Goal: Transaction & Acquisition: Purchase product/service

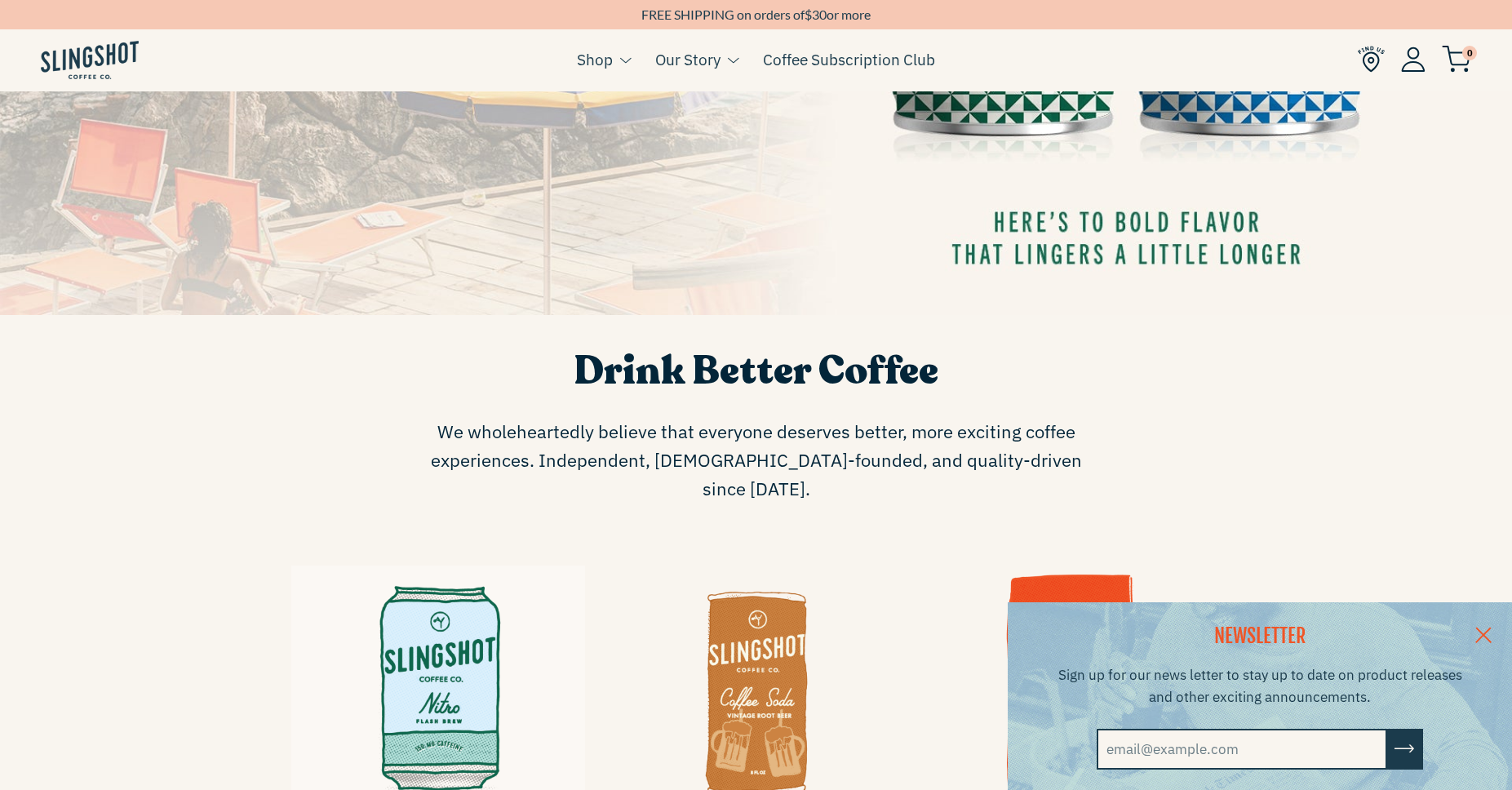
scroll to position [951, 0]
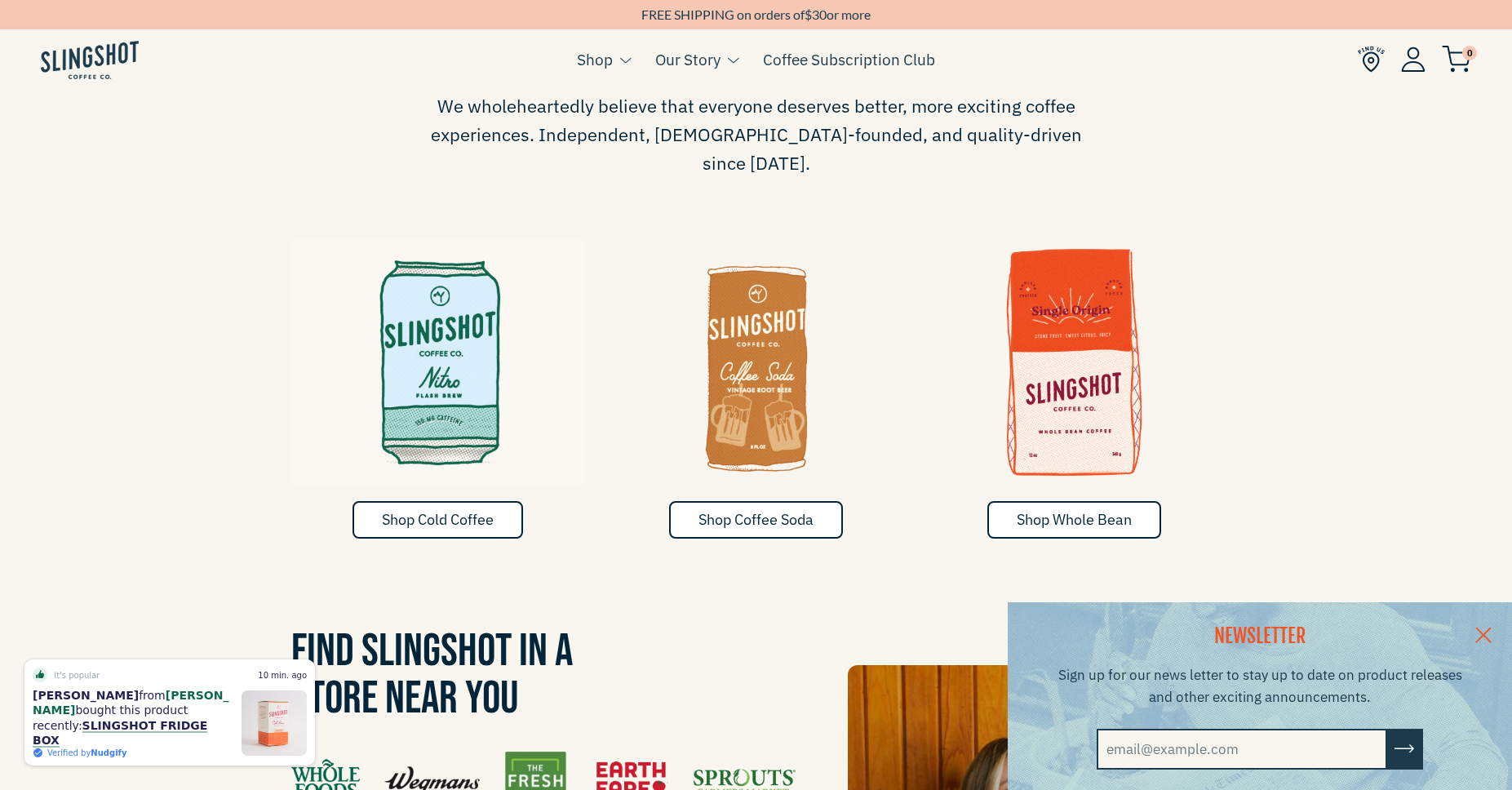
click at [1489, 631] on link at bounding box center [1483, 633] width 57 height 63
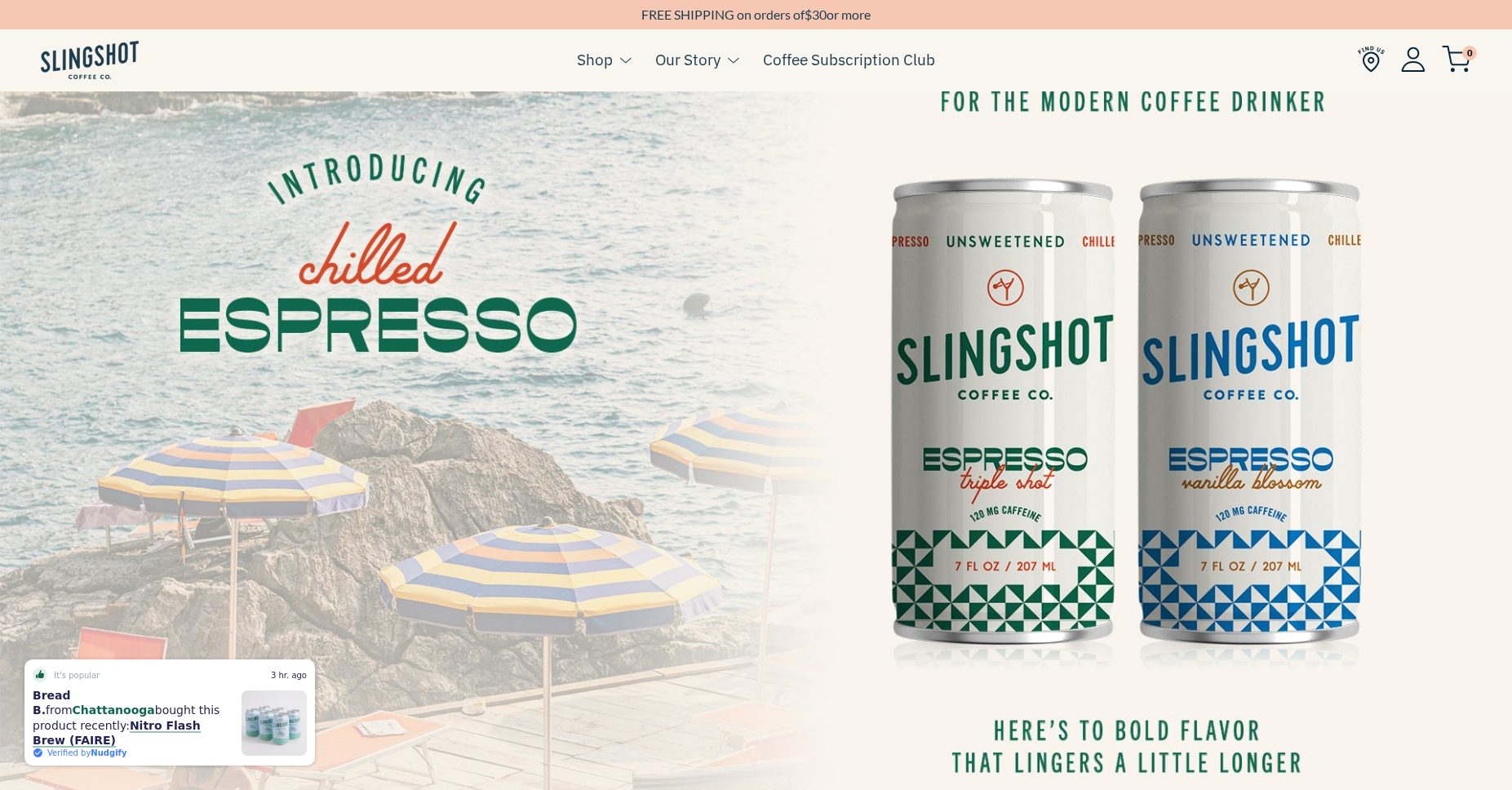
scroll to position [0, 0]
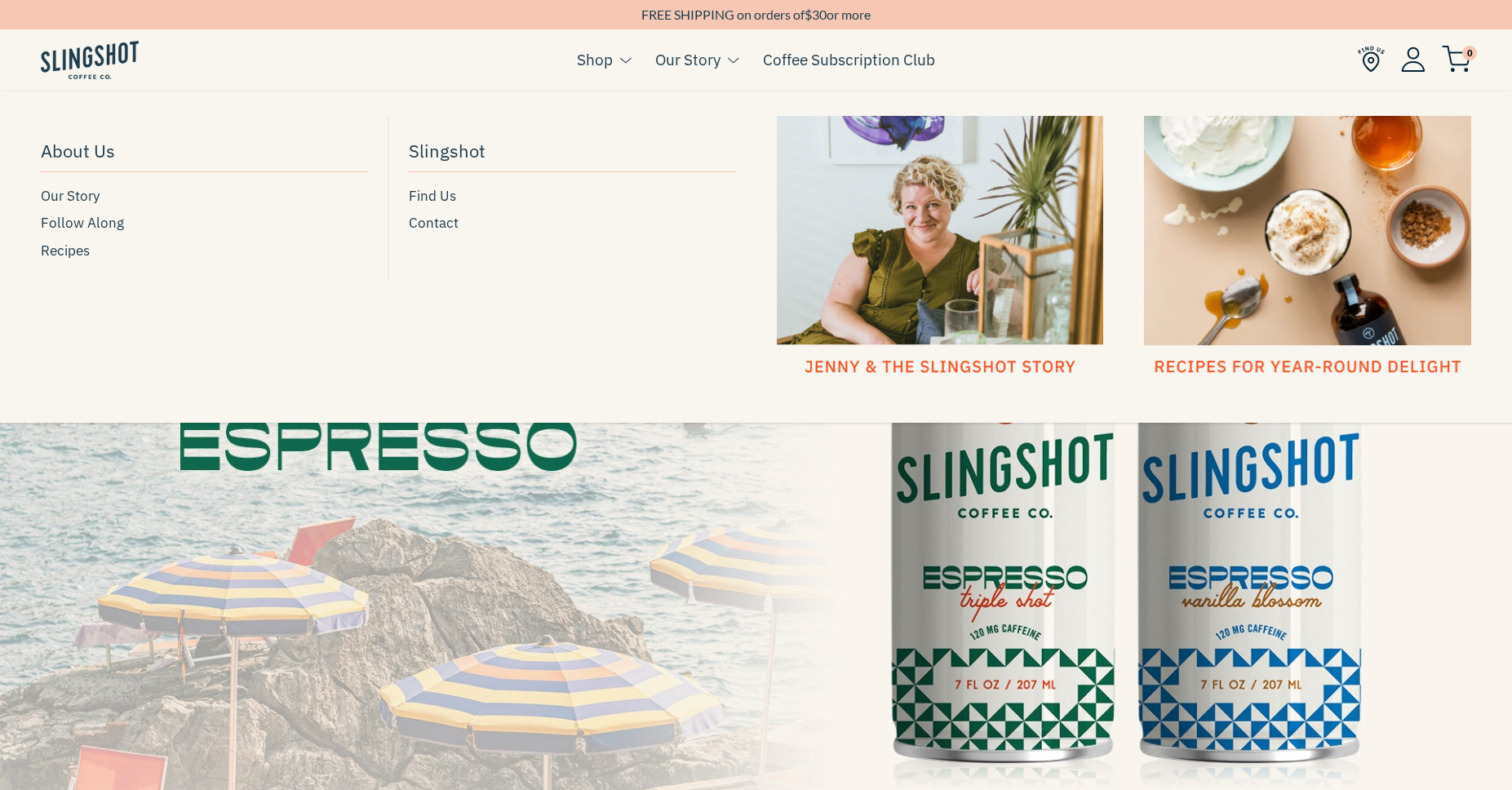
click at [895, 354] on div at bounding box center [940, 247] width 327 height 262
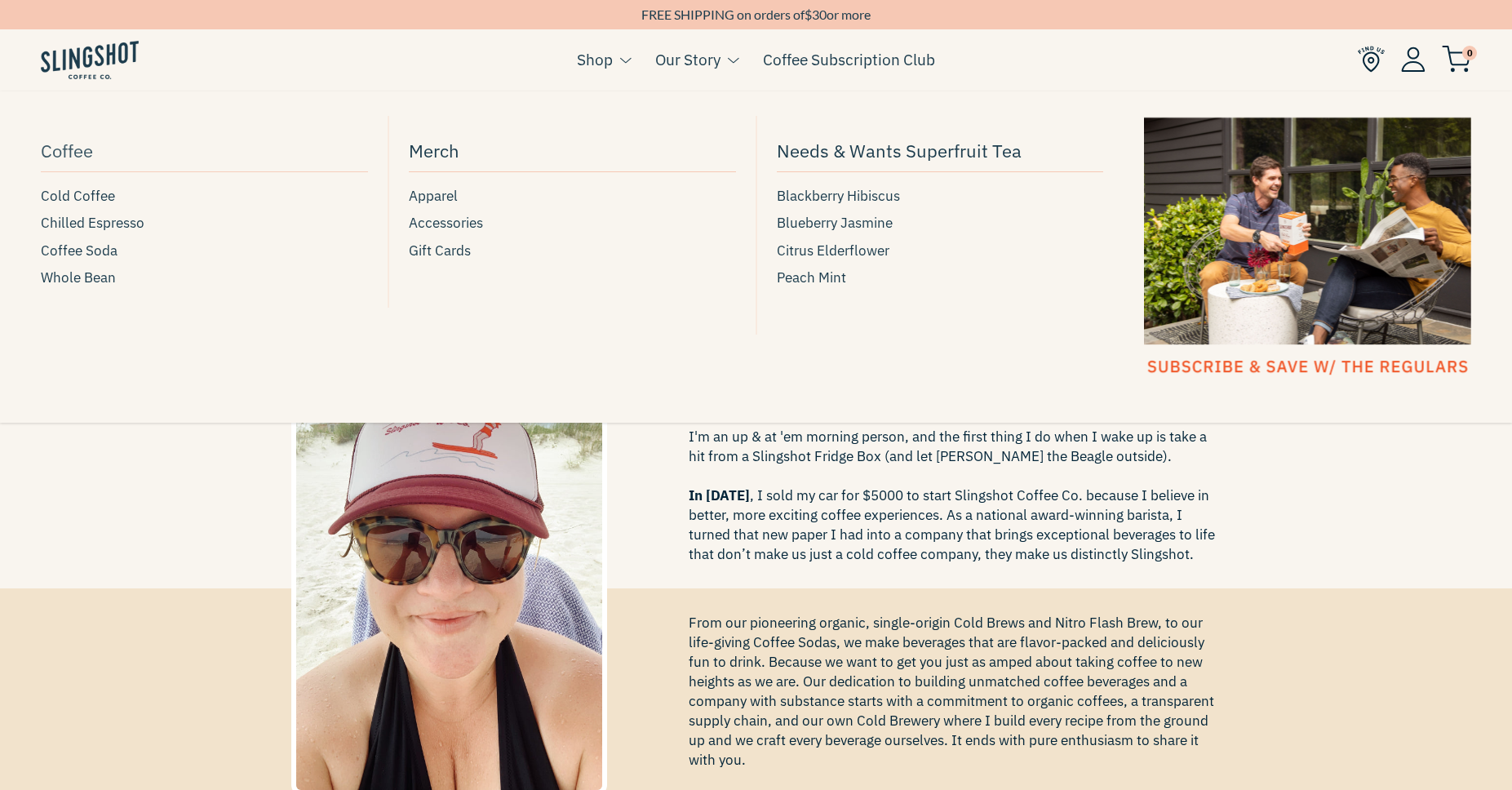
click at [60, 157] on span "Coffee" at bounding box center [67, 151] width 52 height 29
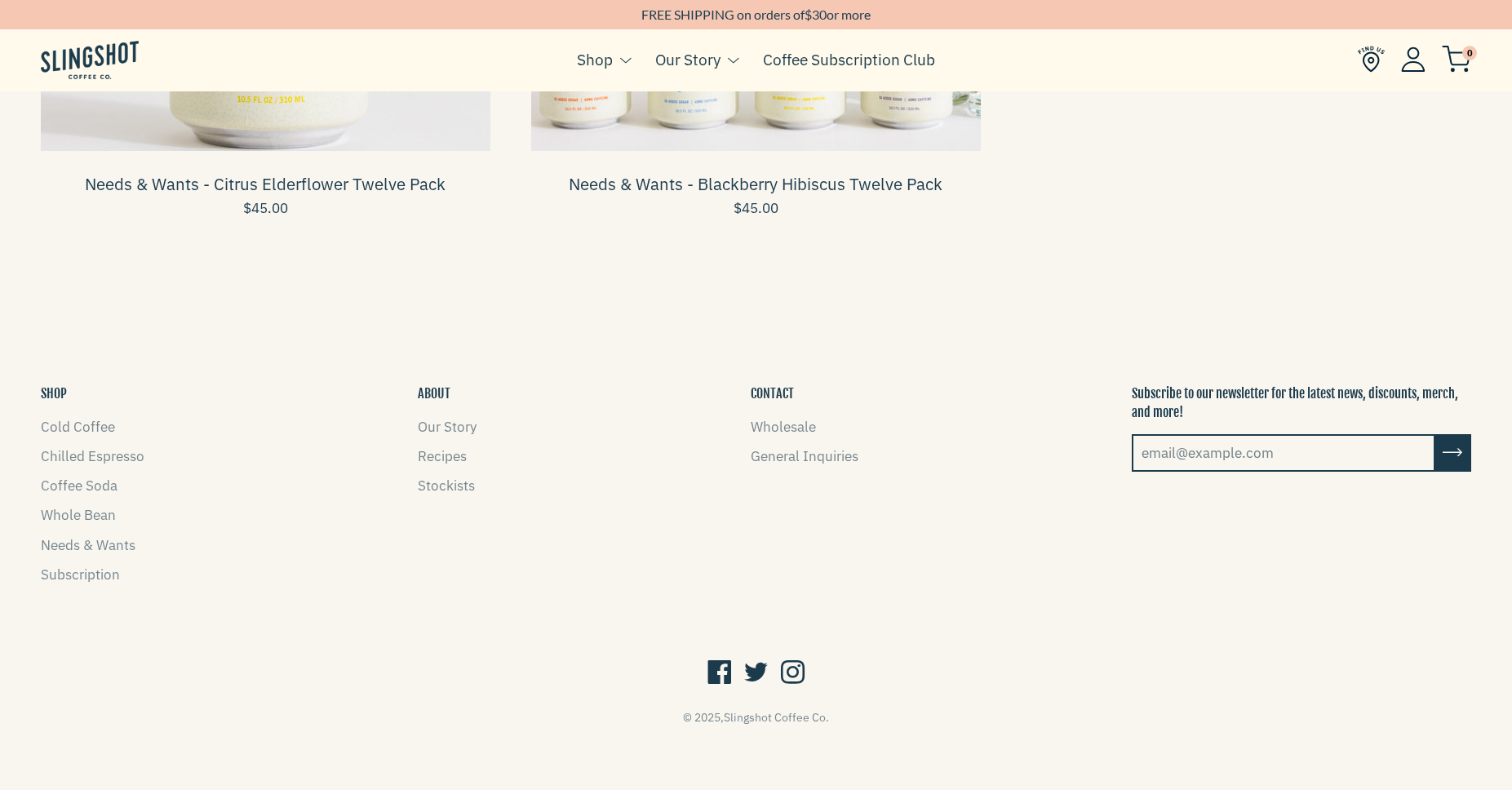
scroll to position [2692, 0]
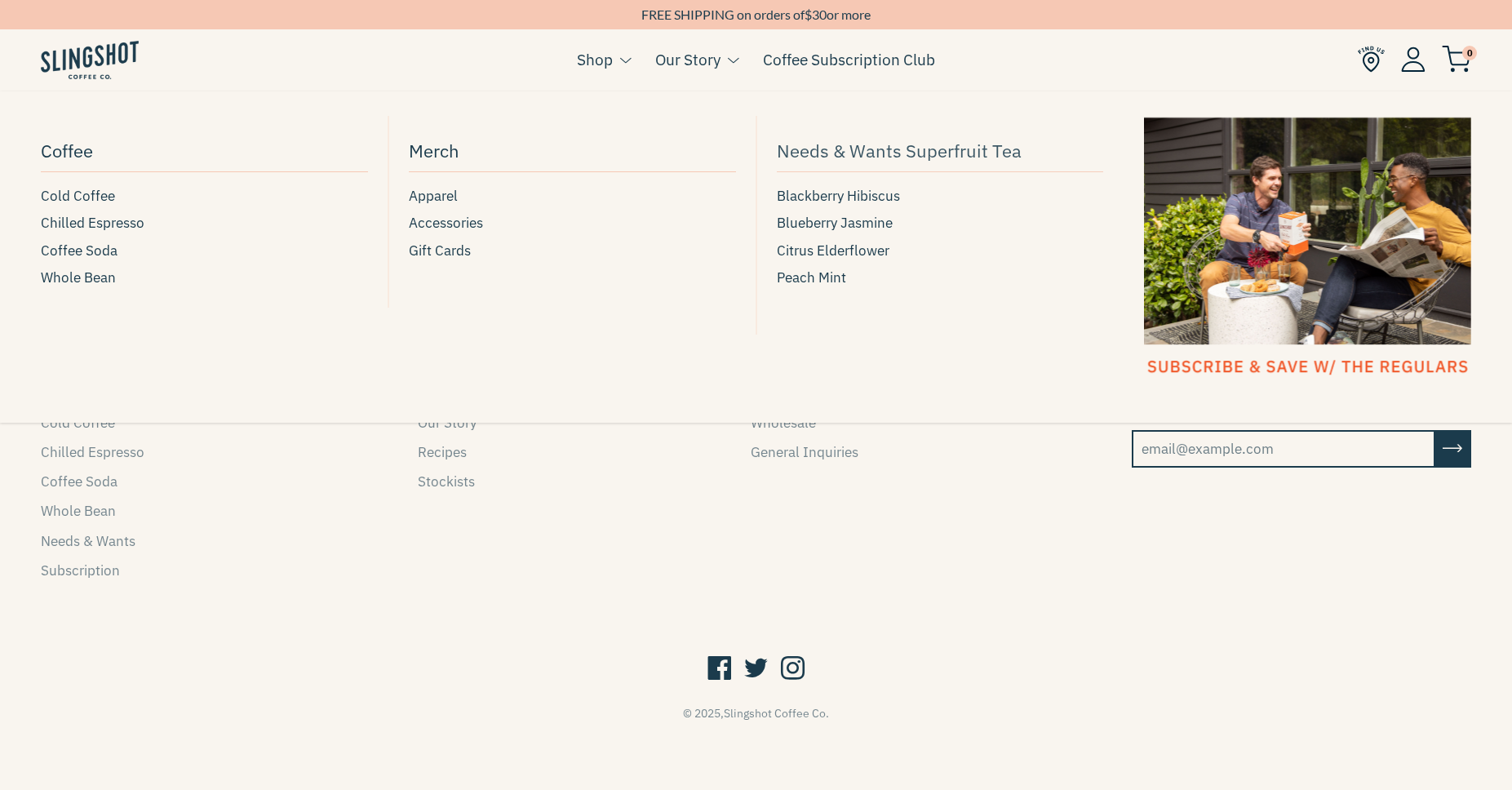
click at [826, 146] on span "Needs & Wants Superfruit Tea" at bounding box center [899, 151] width 245 height 29
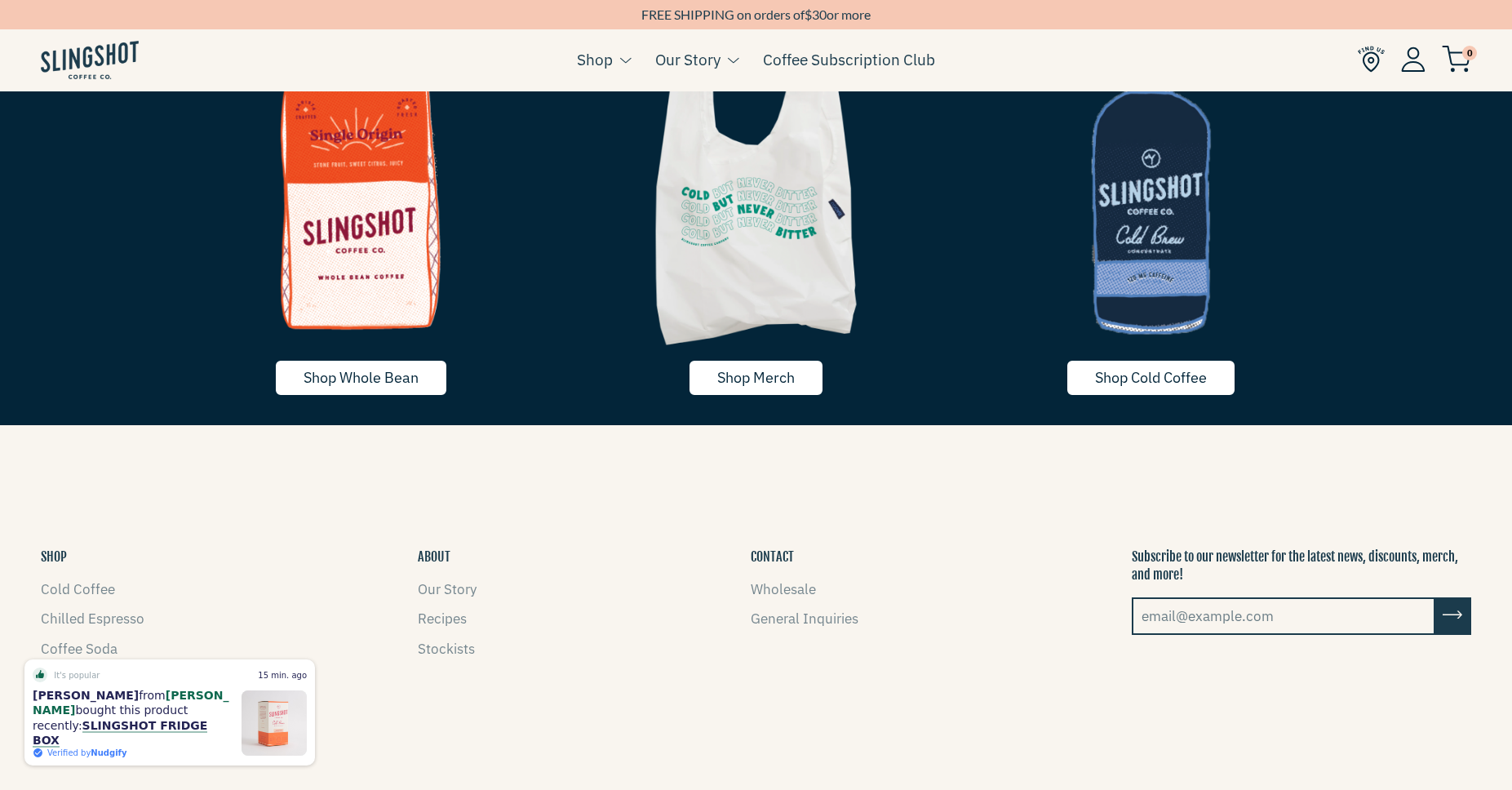
scroll to position [3452, 0]
